Goal: Use online tool/utility: Utilize a website feature to perform a specific function

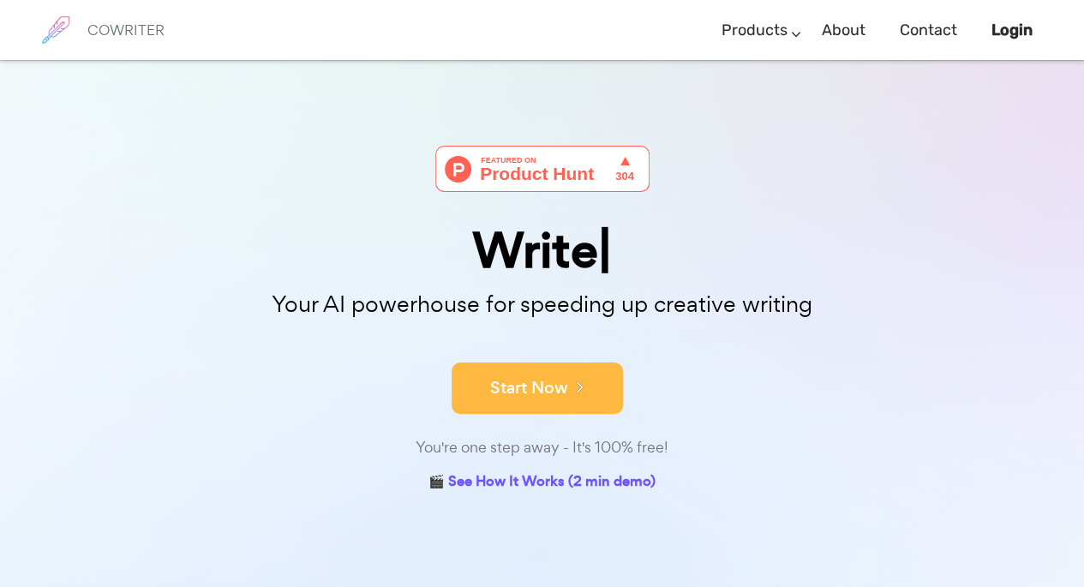
click at [557, 405] on button "Start Now" at bounding box center [537, 388] width 171 height 51
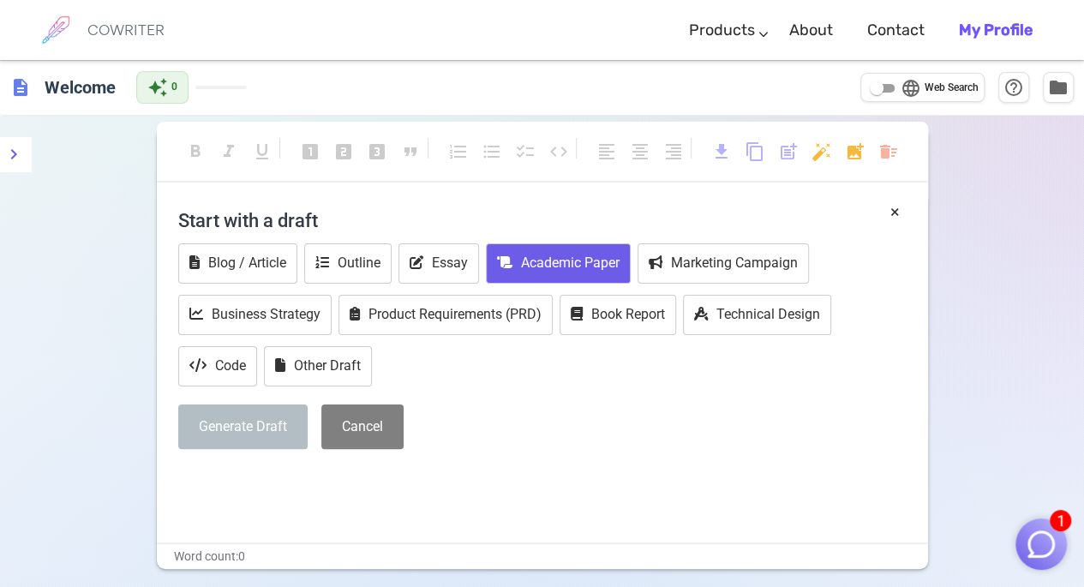
click at [523, 277] on button "Academic Paper" at bounding box center [558, 263] width 145 height 40
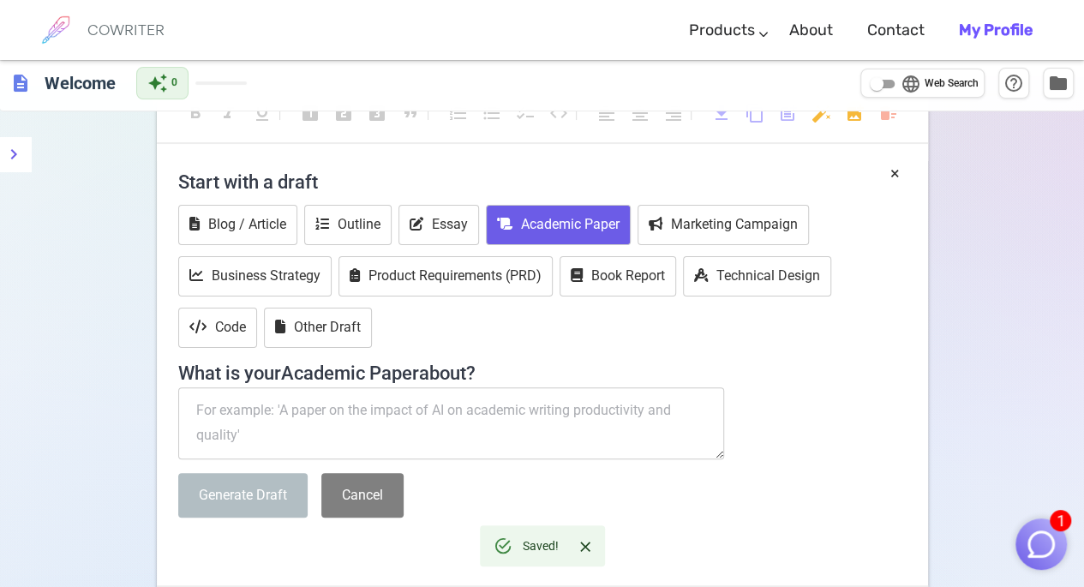
scroll to position [51, 0]
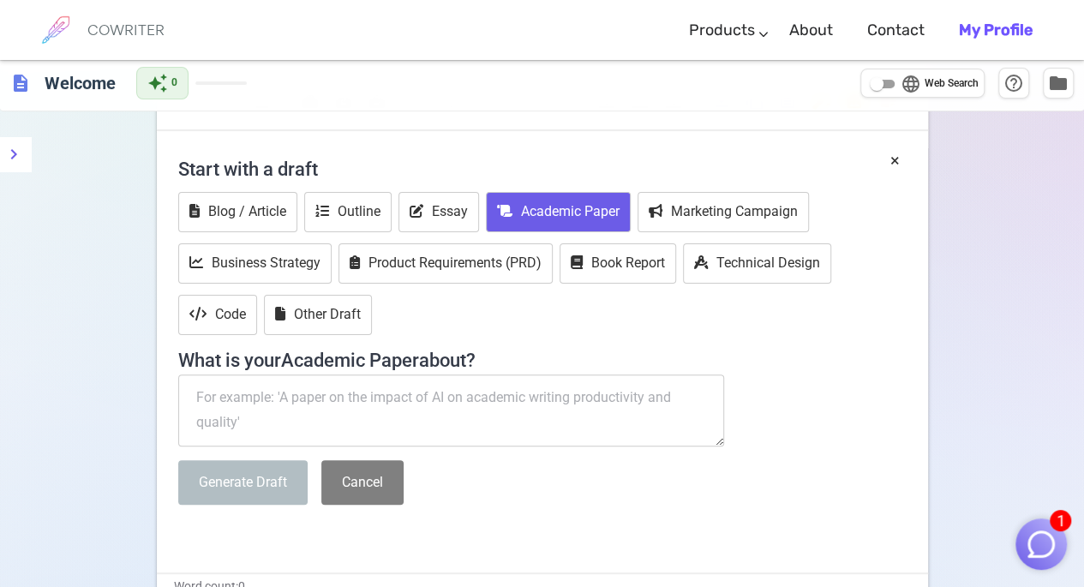
click at [301, 405] on textarea at bounding box center [451, 411] width 547 height 72
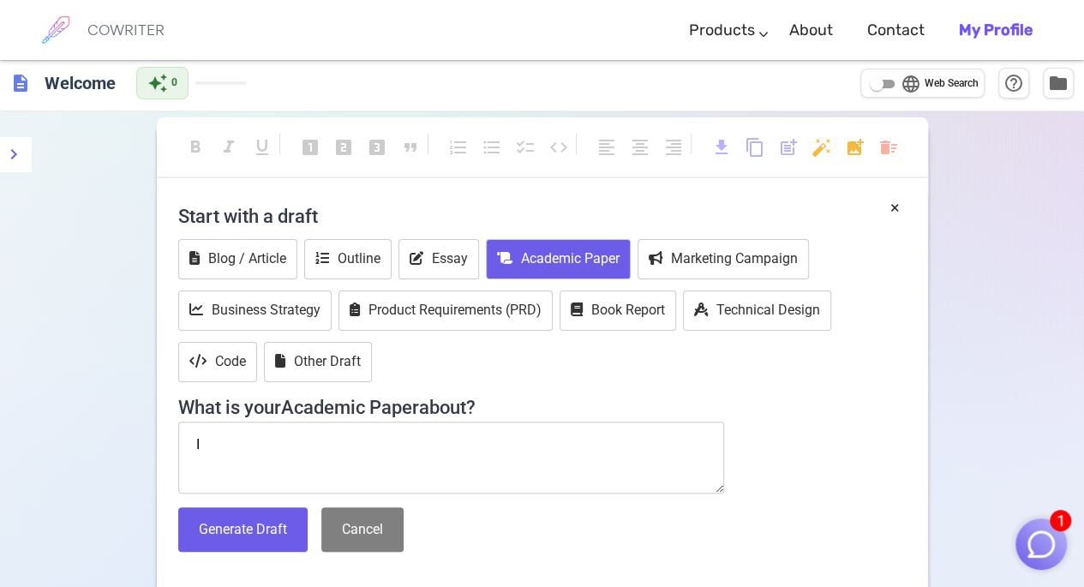
scroll to position [3, 0]
type textarea "I"
click at [915, 93] on span "language" at bounding box center [911, 85] width 21 height 21
click at [908, 93] on input "language Web Search" at bounding box center [877, 85] width 62 height 21
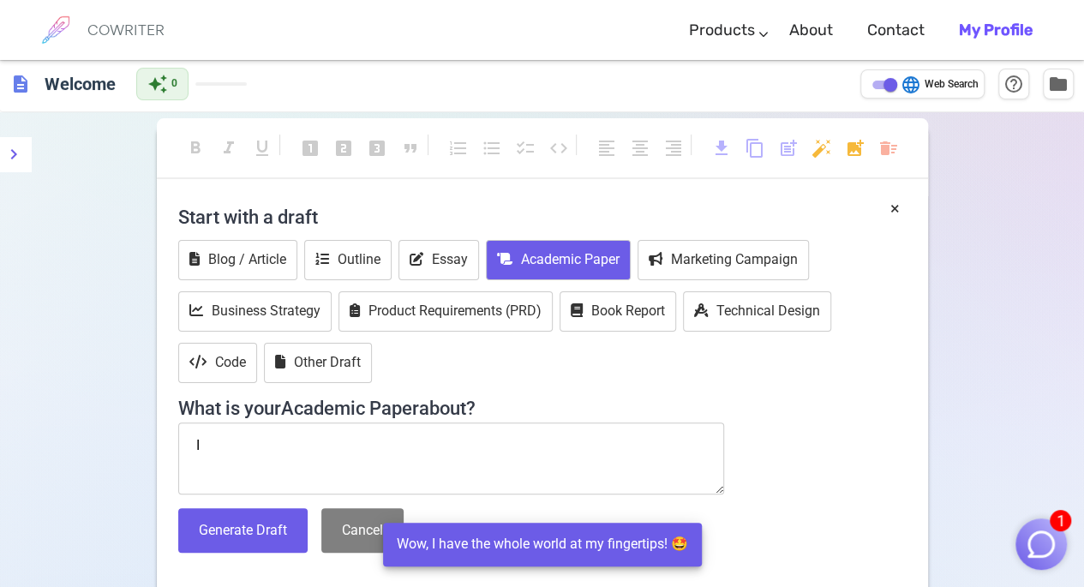
click at [915, 93] on span "language" at bounding box center [911, 85] width 21 height 21
click at [915, 93] on input "language Web Search" at bounding box center [891, 85] width 62 height 21
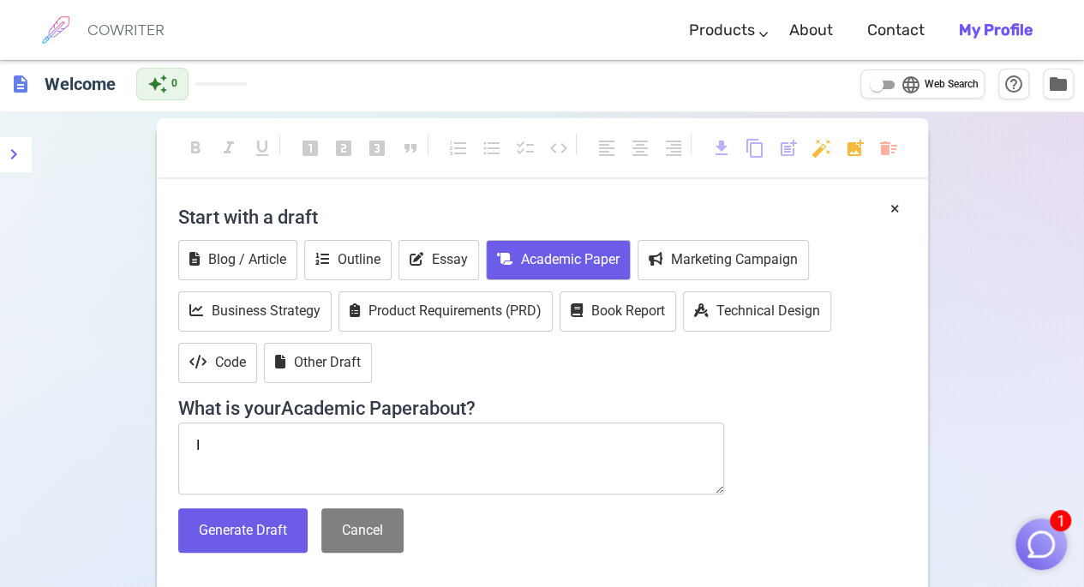
click at [846, 75] on input "language Web Search" at bounding box center [877, 85] width 62 height 21
checkbox input "true"
click at [319, 447] on textarea "I" at bounding box center [451, 459] width 547 height 72
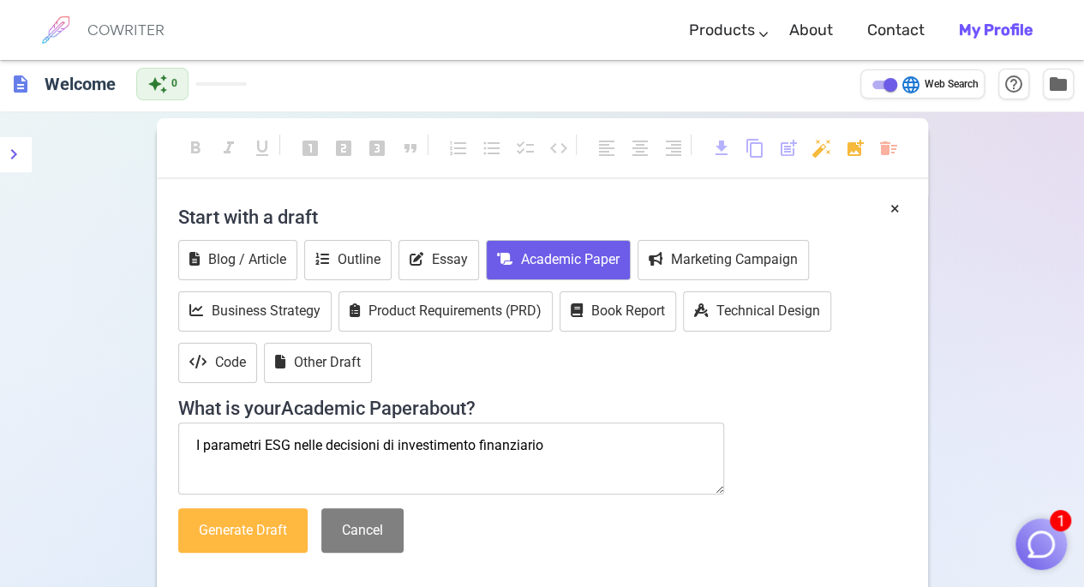
type textarea "I parametri ESG nelle decisioni di investimento finanziario"
click at [257, 523] on button "Generate Draft" at bounding box center [242, 530] width 129 height 45
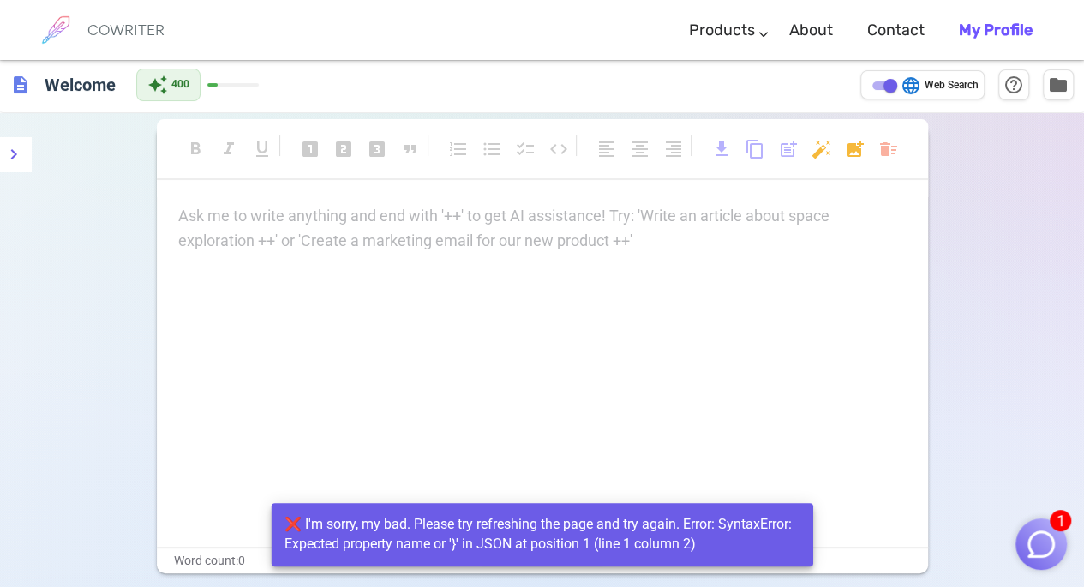
scroll to position [0, 0]
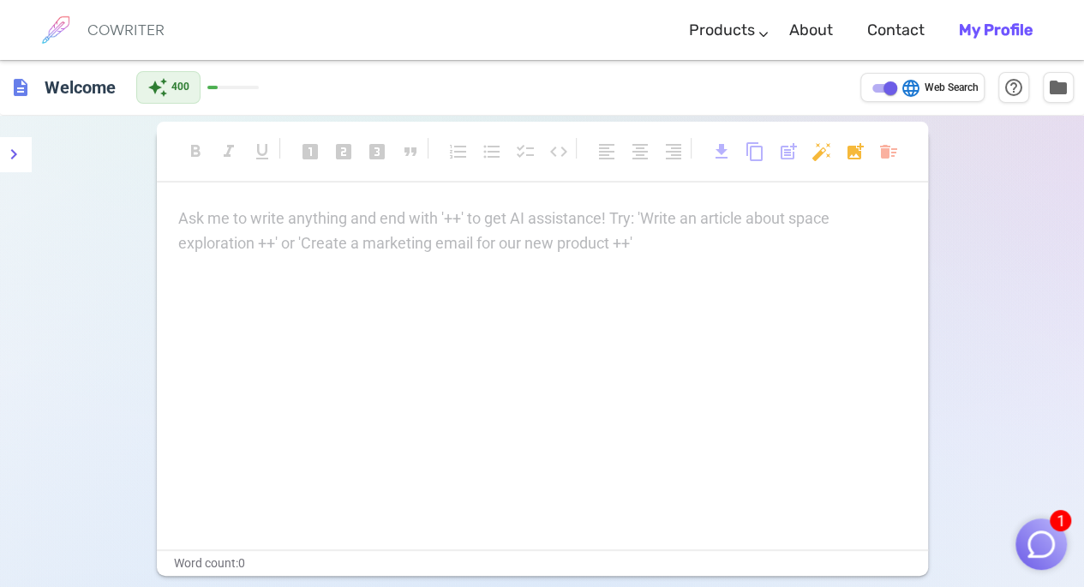
click at [21, 86] on span "description" at bounding box center [20, 87] width 21 height 21
click at [814, 36] on link "About" at bounding box center [811, 30] width 44 height 51
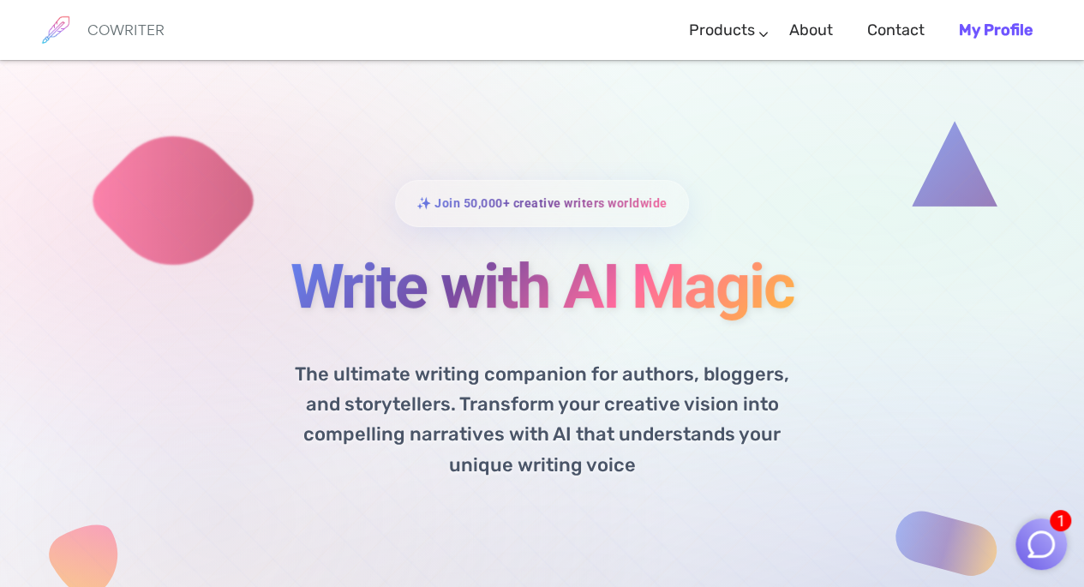
click at [1040, 537] on img "button" at bounding box center [1041, 544] width 33 height 33
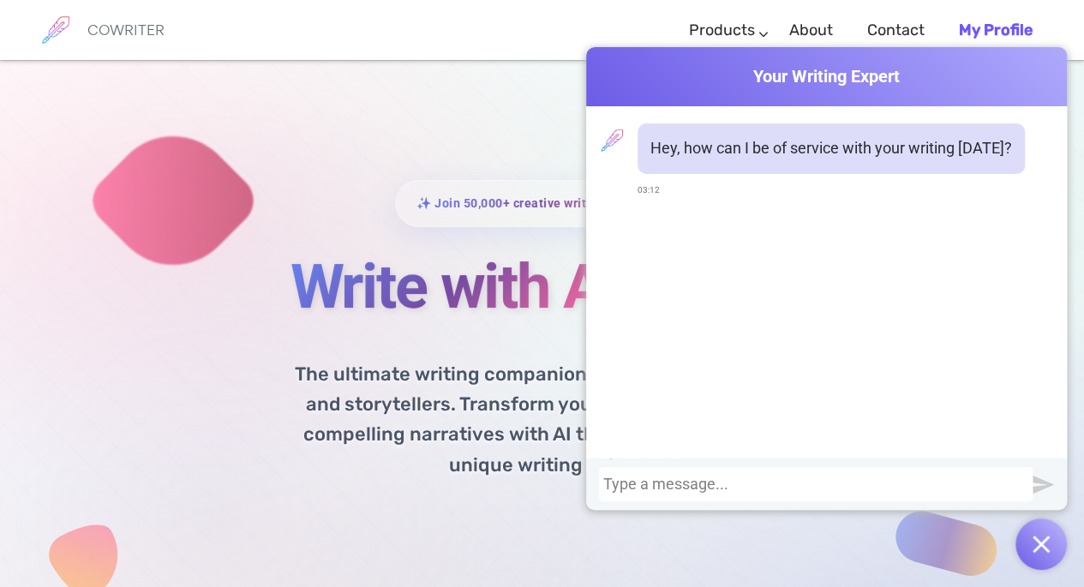
click at [386, 133] on div "✨ Join 50,000+ creative writers worldwide Write with AI Magic The ultimate writ…" at bounding box center [542, 441] width 1084 height 763
click at [249, 294] on h1 "Write with AI Magic" at bounding box center [542, 287] width 831 height 68
click at [627, 479] on div at bounding box center [815, 484] width 425 height 17
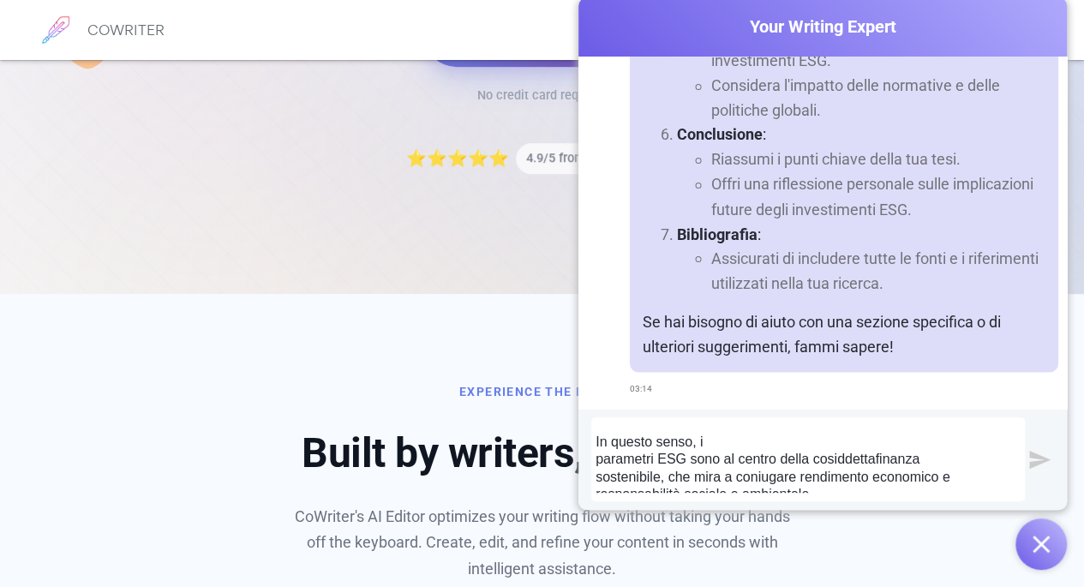
scroll to position [535, 0]
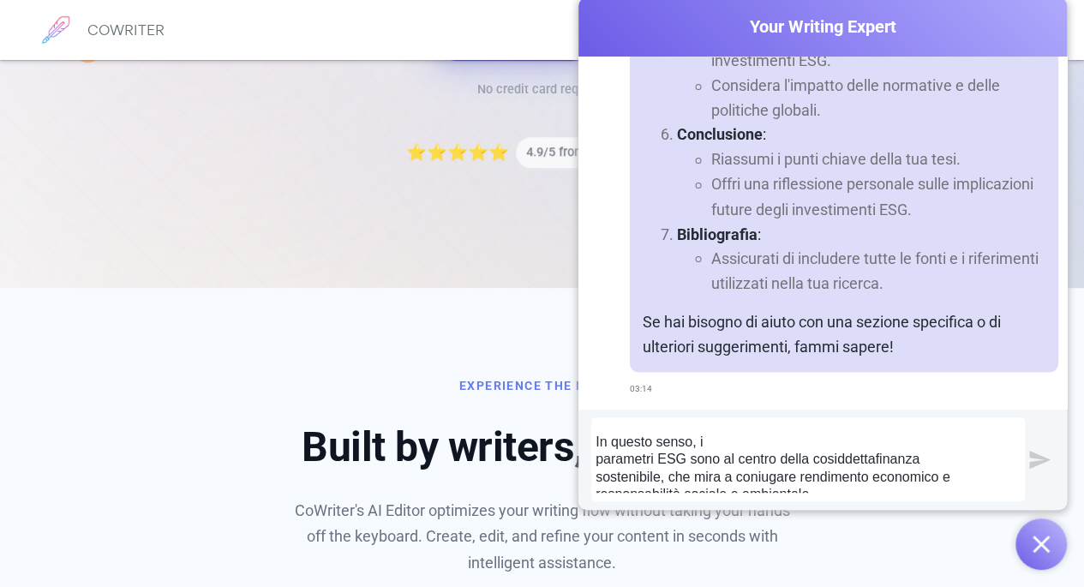
click at [815, 491] on div "sto lavorando al primo capitolo. Questo è ciò che ho scritto fino ad ora: I par…" at bounding box center [808, 459] width 425 height 67
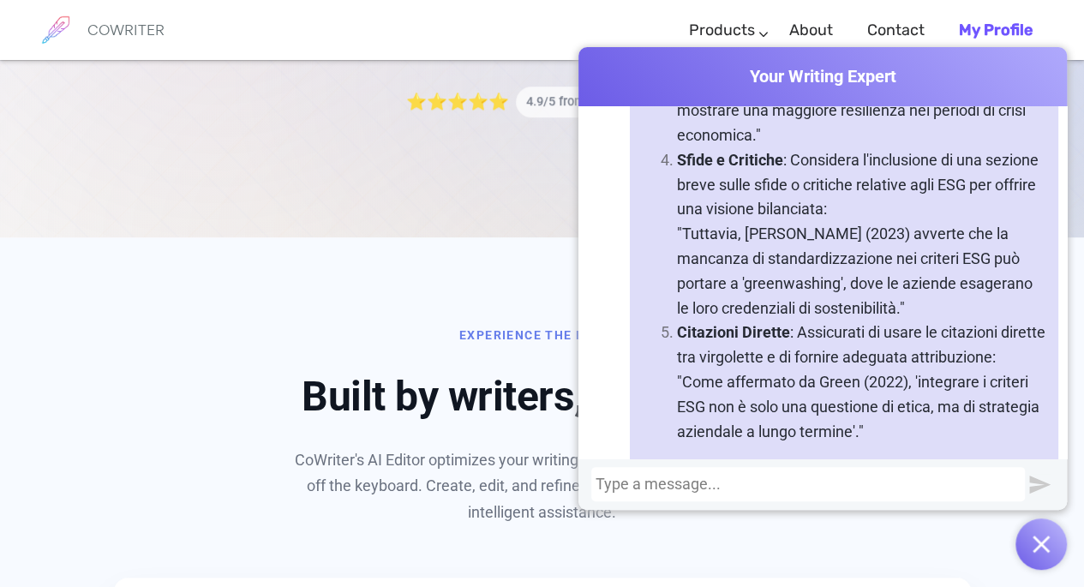
scroll to position [3594, 0]
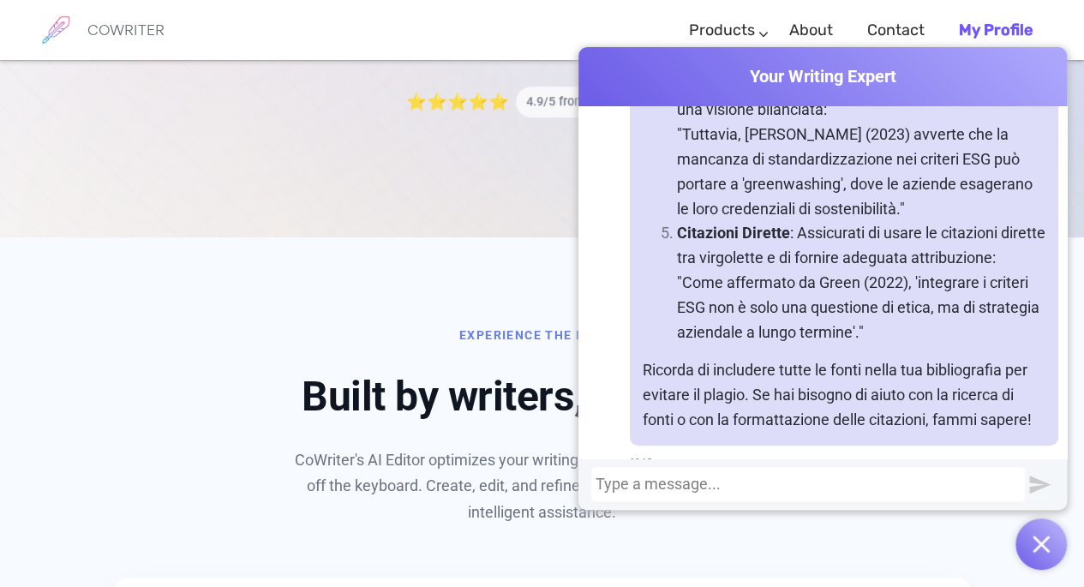
click at [1043, 536] on img "button" at bounding box center [1041, 544] width 17 height 17
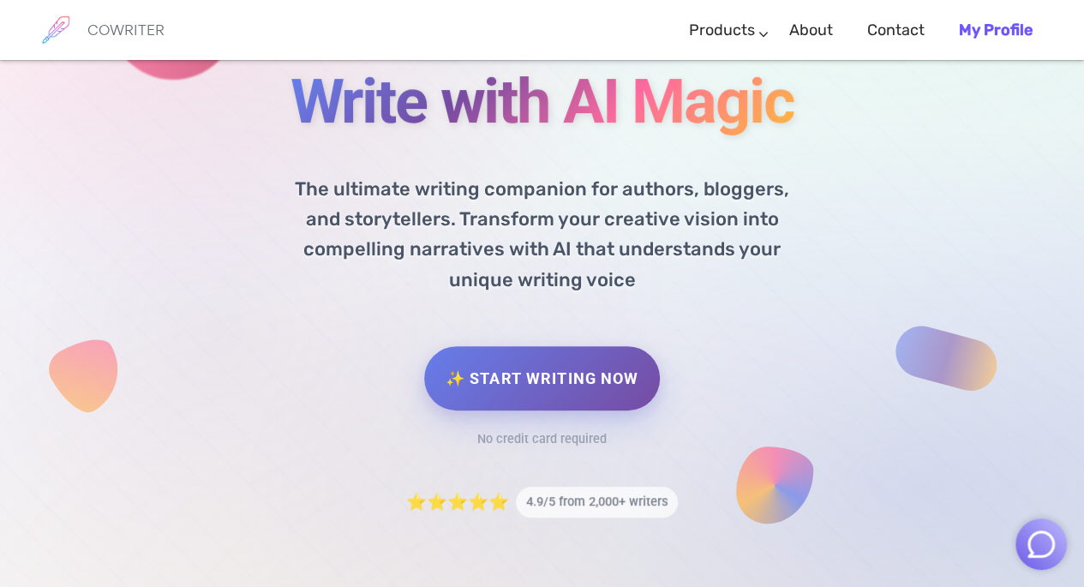
scroll to position [184, 0]
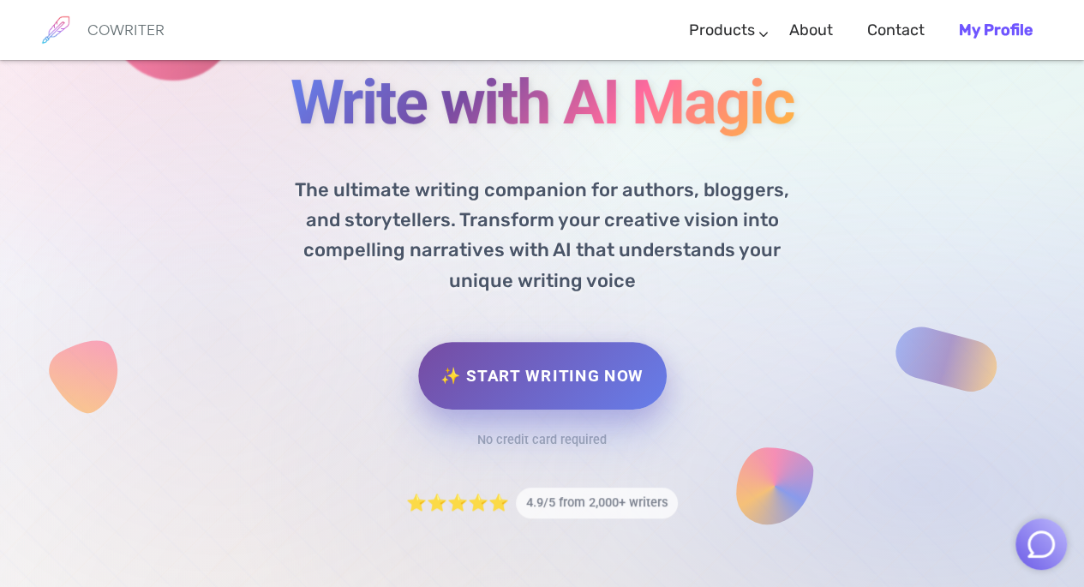
click at [491, 387] on link "✨ Start Writing Now" at bounding box center [542, 376] width 248 height 68
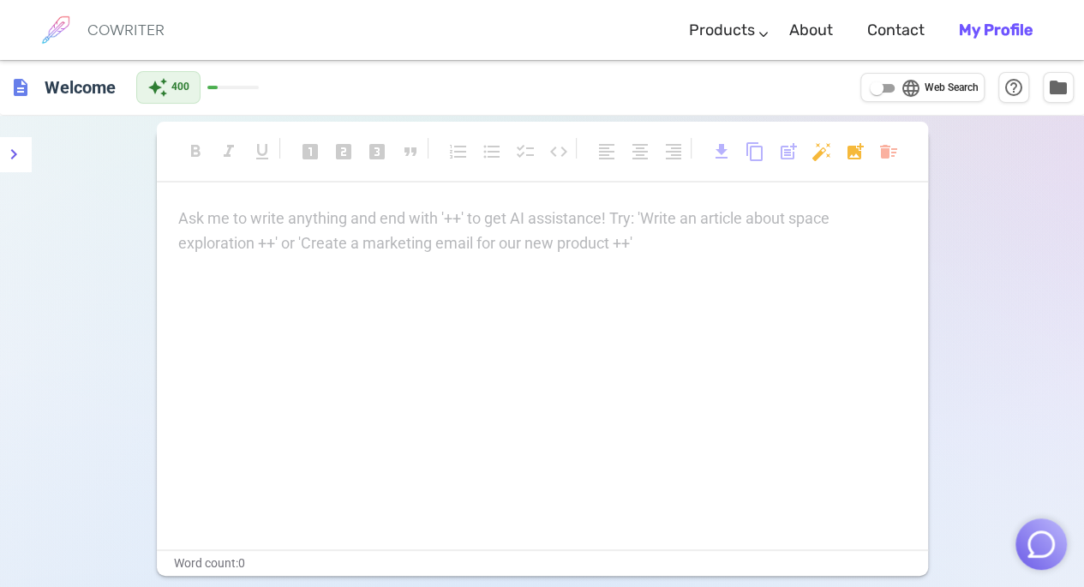
click at [193, 212] on p "Ask me to write anything and end with '++' to get AI assistance! Try: 'Write an…" at bounding box center [542, 219] width 728 height 25
